Goal: Task Accomplishment & Management: Manage account settings

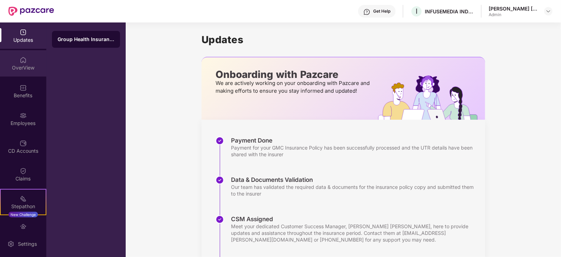
click at [22, 68] on div "OverView" at bounding box center [23, 67] width 46 height 7
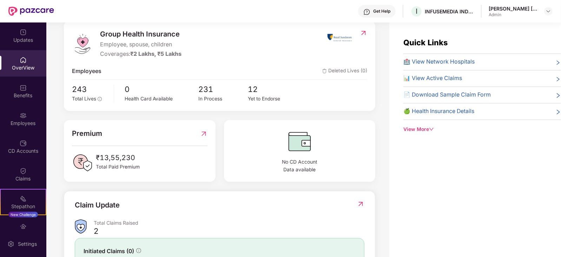
scroll to position [87, 0]
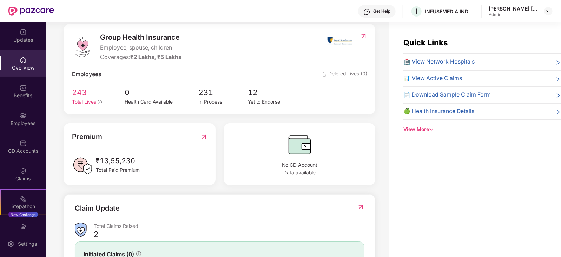
click at [76, 95] on span "243" at bounding box center [90, 92] width 37 height 12
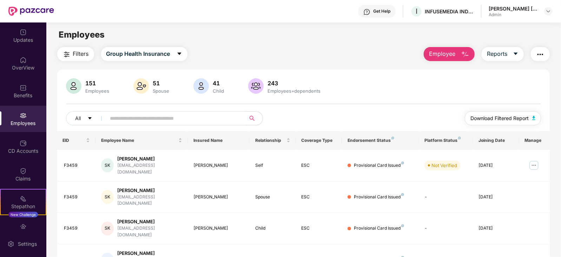
click at [518, 116] on span "Download Filtered Report" at bounding box center [499, 118] width 58 height 8
click at [526, 119] on span "Download Filtered Report" at bounding box center [499, 118] width 58 height 8
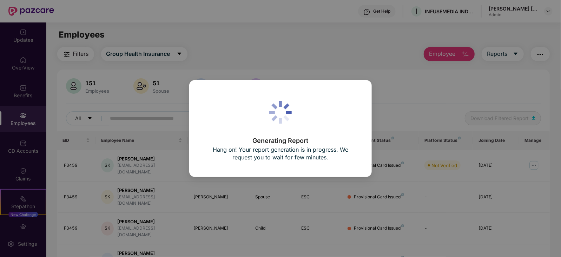
click at [334, 134] on div "Generating Report Hang on! Your report generation is in progress. We request yo…" at bounding box center [280, 128] width 154 height 69
click at [342, 40] on div "Generating Report Hang on! Your report generation is in progress. We request yo…" at bounding box center [280, 128] width 561 height 257
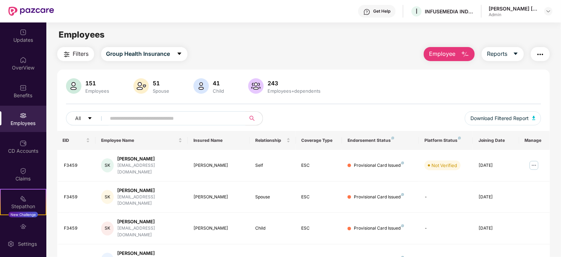
click at [327, 45] on main "Employees Filters Group Health Insurance Employee Reports 151 Employees 51 Spou…" at bounding box center [303, 150] width 514 height 257
click at [330, 40] on div "Employees" at bounding box center [303, 34] width 514 height 13
click at [277, 32] on div "Employees" at bounding box center [303, 34] width 514 height 13
click at [289, 42] on main "Employees Filters Group Health Insurance Employee Reports 151 Employees 51 Spou…" at bounding box center [303, 150] width 514 height 257
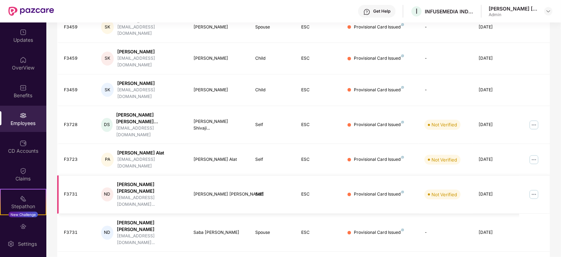
scroll to position [173, 0]
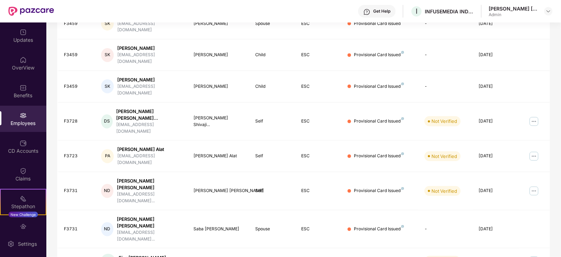
click at [270, 13] on div "Get Help I INFUSEMEDIA INDIA PRIVATE LIMITED [PERSON_NAME] [PERSON_NAME] Admin" at bounding box center [303, 11] width 498 height 22
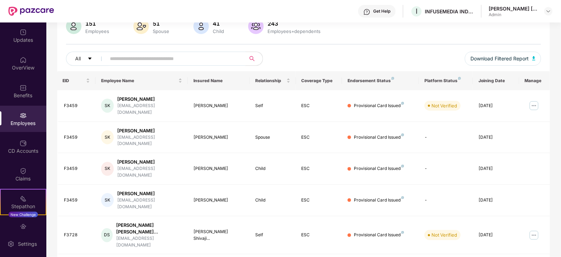
scroll to position [0, 0]
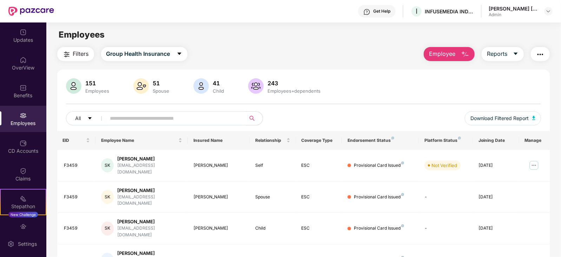
click at [314, 55] on div "Filters Group Health Insurance Employee Reports" at bounding box center [303, 54] width 493 height 14
click at [196, 119] on input "text" at bounding box center [173, 118] width 126 height 11
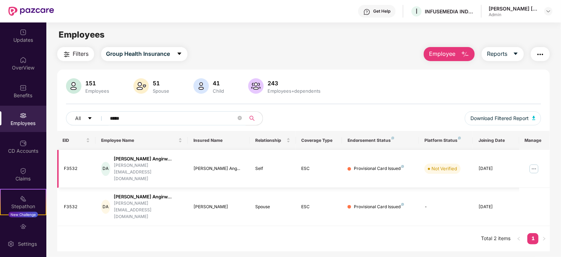
type input "*****"
click at [531, 163] on img at bounding box center [533, 168] width 11 height 11
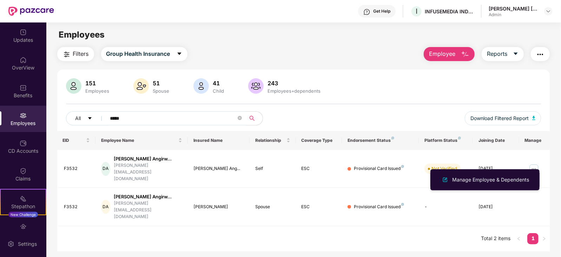
click at [476, 179] on div "Manage Employee & Dependents" at bounding box center [490, 180] width 80 height 8
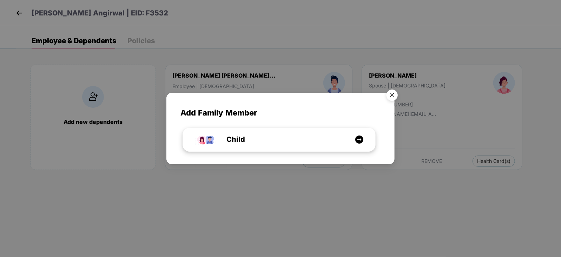
click at [359, 141] on img at bounding box center [359, 139] width 9 height 9
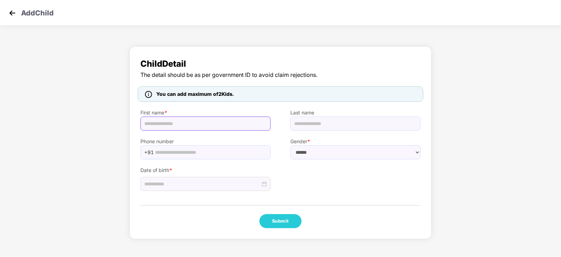
click at [194, 123] on input "text" at bounding box center [205, 123] width 130 height 14
paste input "**********"
type input "**********"
click at [221, 150] on input "text" at bounding box center [210, 152] width 111 height 11
click at [334, 152] on select "****** **** ******" at bounding box center [355, 152] width 130 height 14
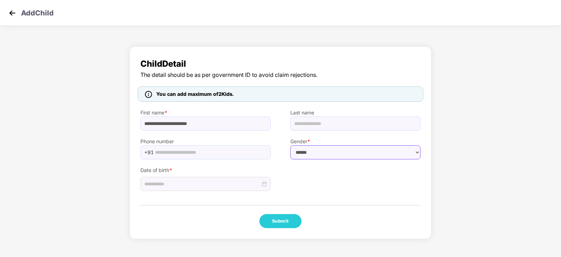
select select "******"
click at [290, 145] on select "****** **** ******" at bounding box center [355, 152] width 130 height 14
click at [240, 183] on input at bounding box center [202, 184] width 116 height 8
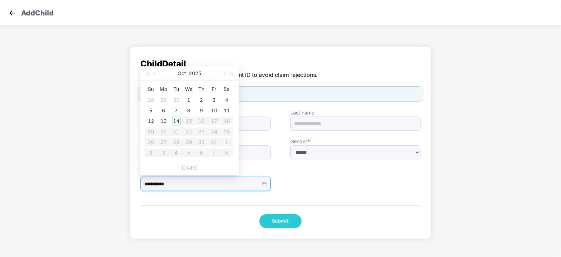
type input "**********"
click at [195, 72] on button "2025" at bounding box center [195, 73] width 12 height 14
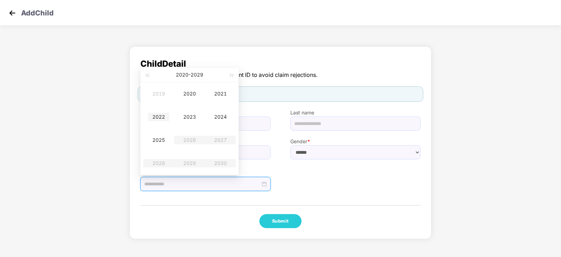
type input "**********"
click at [160, 114] on div "2022" at bounding box center [158, 117] width 21 height 8
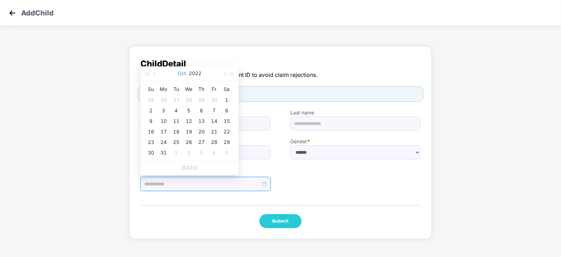
type input "**********"
click at [175, 131] on div "18" at bounding box center [176, 131] width 8 height 8
click at [349, 203] on div "**********" at bounding box center [280, 142] width 302 height 193
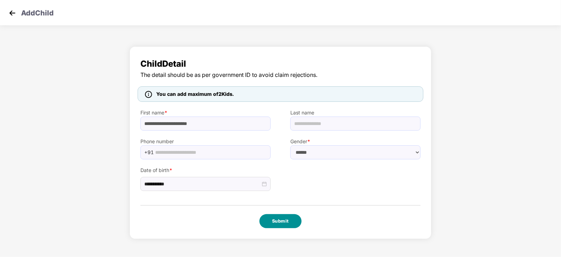
click at [274, 220] on button "Submit" at bounding box center [280, 221] width 42 height 14
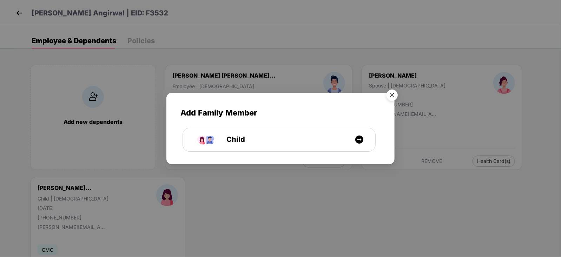
click at [389, 93] on img "Close" at bounding box center [392, 96] width 20 height 20
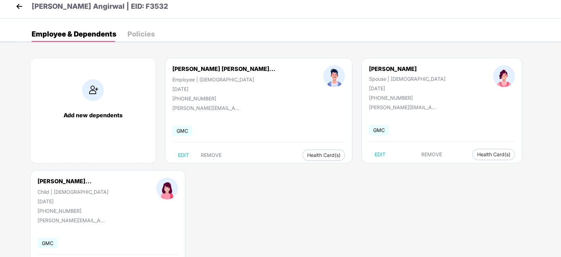
scroll to position [43, 0]
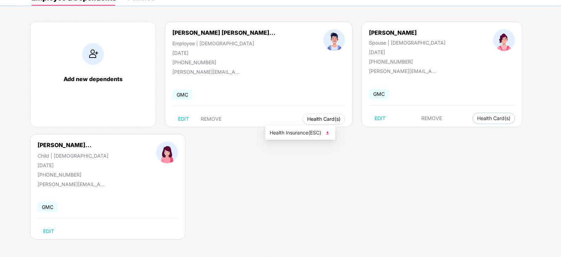
click at [307, 118] on span "Health Card(s)" at bounding box center [323, 119] width 33 height 4
click at [307, 120] on span "Health Card(s)" at bounding box center [323, 119] width 33 height 4
click at [299, 131] on span "Health Insurance(ESC)" at bounding box center [299, 133] width 61 height 8
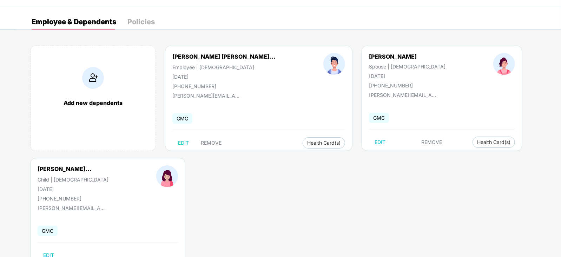
scroll to position [0, 0]
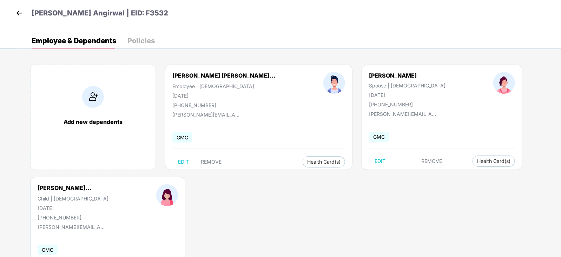
click at [22, 9] on img at bounding box center [19, 13] width 11 height 11
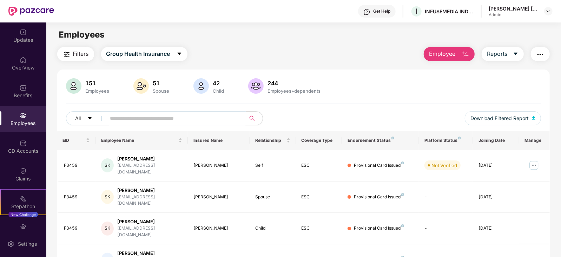
click at [150, 119] on input "text" at bounding box center [173, 118] width 126 height 11
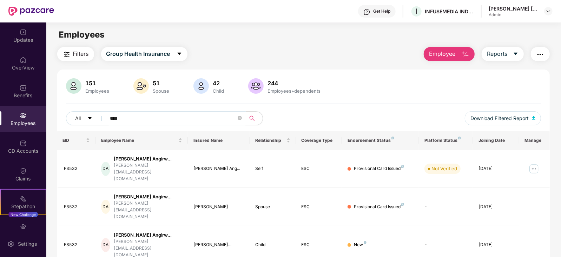
type input "****"
click at [307, 38] on div "Employees" at bounding box center [303, 34] width 514 height 13
click at [288, 21] on div "Get Help I INFUSEMEDIA INDIA PRIVATE LIMITED [PERSON_NAME] [PERSON_NAME] Admin" at bounding box center [303, 11] width 498 height 22
click at [312, 54] on div "Filters Group Health Insurance Employee Reports" at bounding box center [303, 54] width 493 height 14
click at [361, 241] on div "New" at bounding box center [360, 244] width 13 height 7
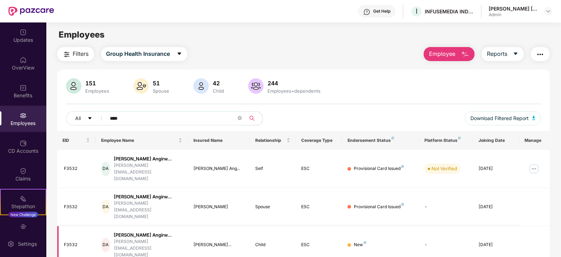
click at [396, 241] on div "New" at bounding box center [380, 244] width 66 height 7
click at [39, 12] on img at bounding box center [31, 11] width 46 height 9
click at [39, 9] on img at bounding box center [31, 11] width 46 height 9
click at [28, 31] on div "Updates" at bounding box center [23, 35] width 46 height 26
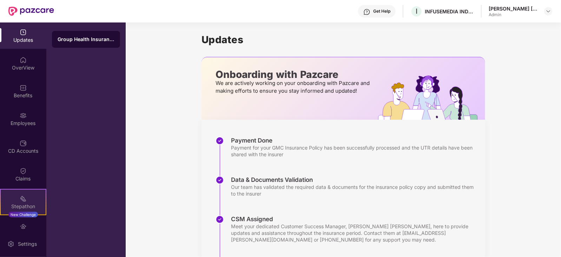
click at [14, 203] on div "Stepathon" at bounding box center [23, 206] width 45 height 7
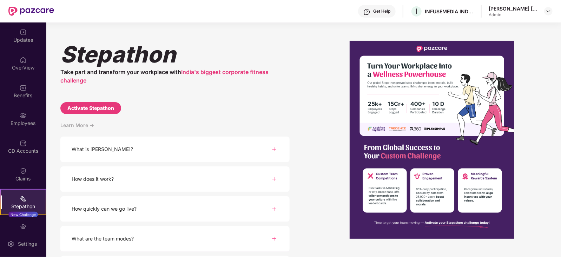
click at [203, 141] on div "What is [PERSON_NAME]?" at bounding box center [174, 149] width 229 height 26
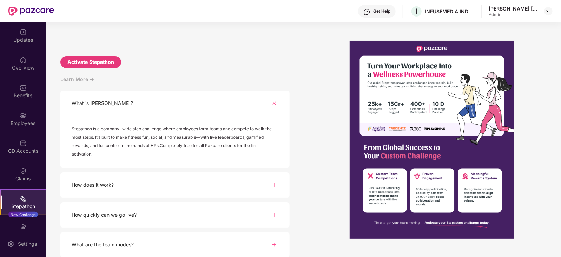
scroll to position [110, 0]
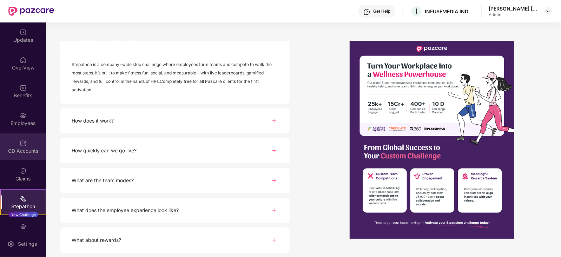
click at [17, 145] on div "CD Accounts" at bounding box center [23, 146] width 46 height 26
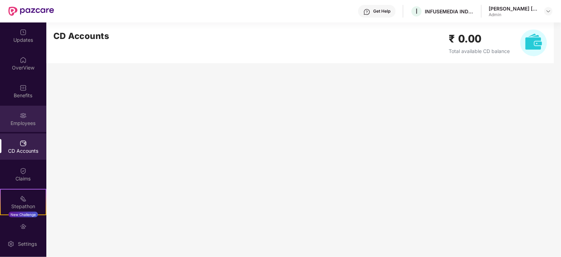
click at [28, 123] on div "Employees" at bounding box center [23, 123] width 46 height 7
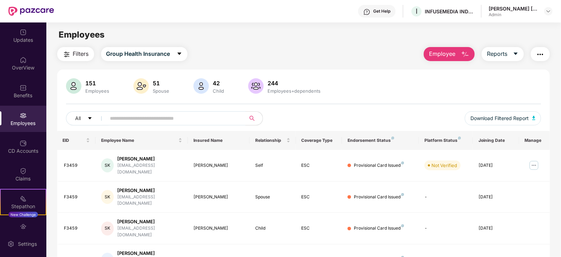
click at [327, 59] on div "Filters Group Health Insurance Employee Reports" at bounding box center [303, 54] width 493 height 14
click at [144, 24] on main "Employees Filters Group Health Insurance Employee Reports 151 Employees 51 Spou…" at bounding box center [303, 150] width 514 height 257
click at [267, 3] on div "Get Help I INFUSEMEDIA INDIA PRIVATE LIMITED [PERSON_NAME] [PERSON_NAME] Admin" at bounding box center [303, 11] width 498 height 22
click at [271, 28] on div "Employees" at bounding box center [303, 34] width 514 height 13
click at [290, 15] on div "Get Help I INFUSEMEDIA INDIA PRIVATE LIMITED [PERSON_NAME] [PERSON_NAME] Admin" at bounding box center [303, 11] width 498 height 22
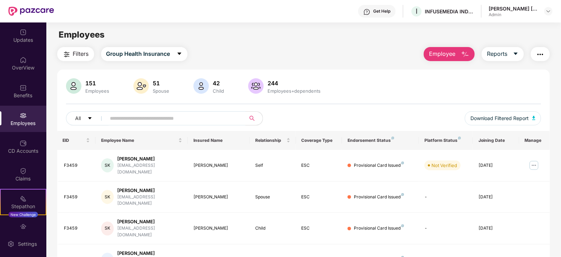
click at [239, 27] on main "Employees Filters Group Health Insurance Employee Reports 151 Employees 51 Spou…" at bounding box center [303, 150] width 514 height 257
